Goal: Task Accomplishment & Management: Use online tool/utility

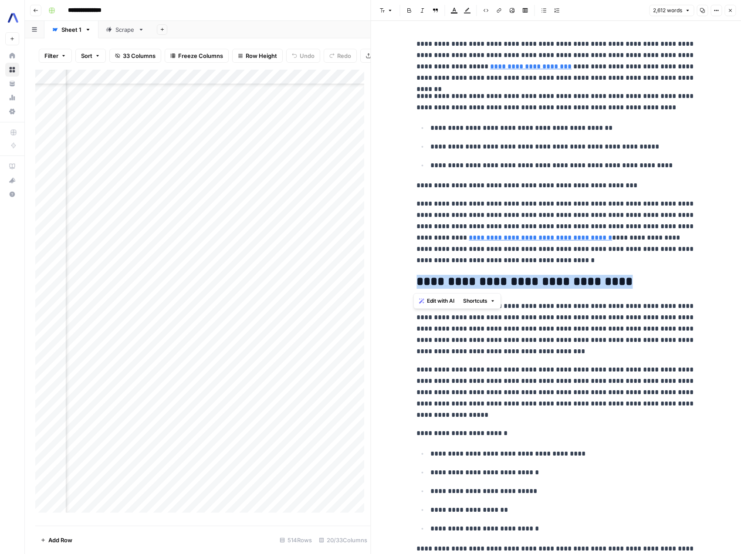
scroll to position [970, 880]
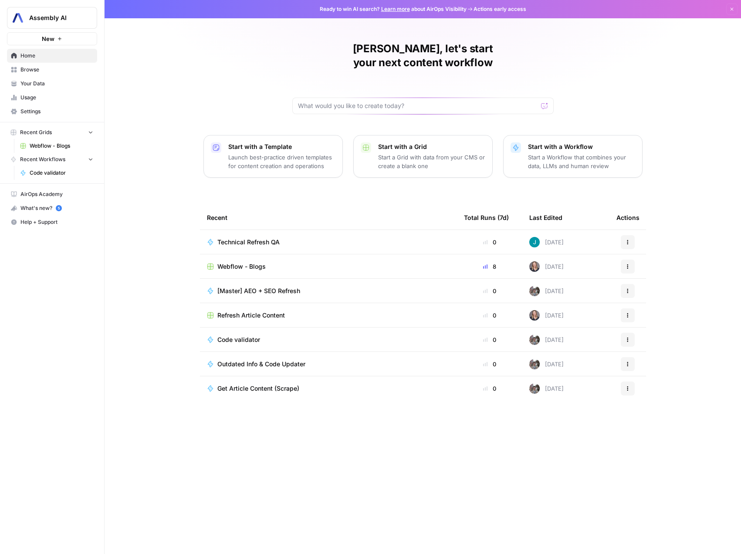
click at [44, 147] on span "Webflow - Blogs" at bounding box center [62, 146] width 64 height 8
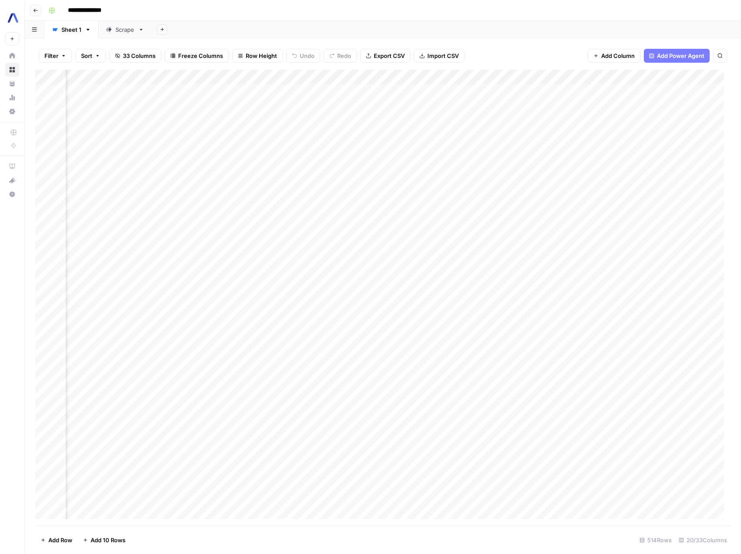
scroll to position [0, 1049]
click at [528, 76] on div "Add Column" at bounding box center [382, 298] width 695 height 456
click at [507, 165] on span "Edit Workflow" at bounding box center [521, 162] width 76 height 9
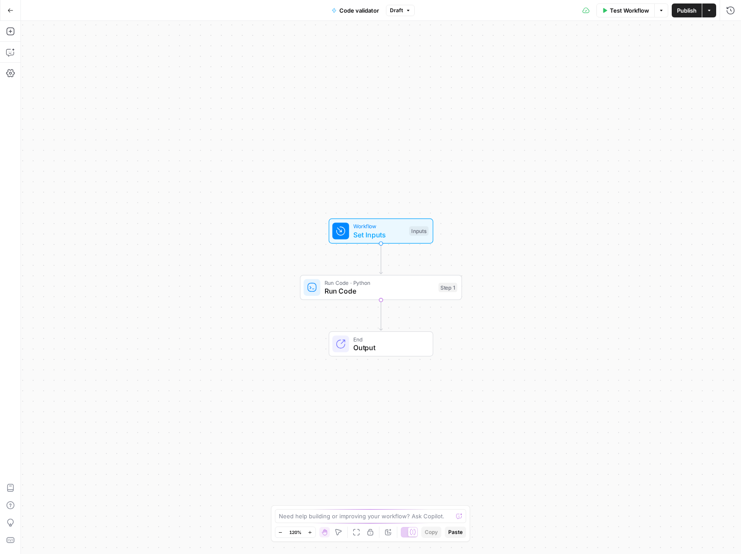
click at [633, 11] on span "Test Workflow" at bounding box center [629, 10] width 39 height 9
